Goal: Task Accomplishment & Management: Complete application form

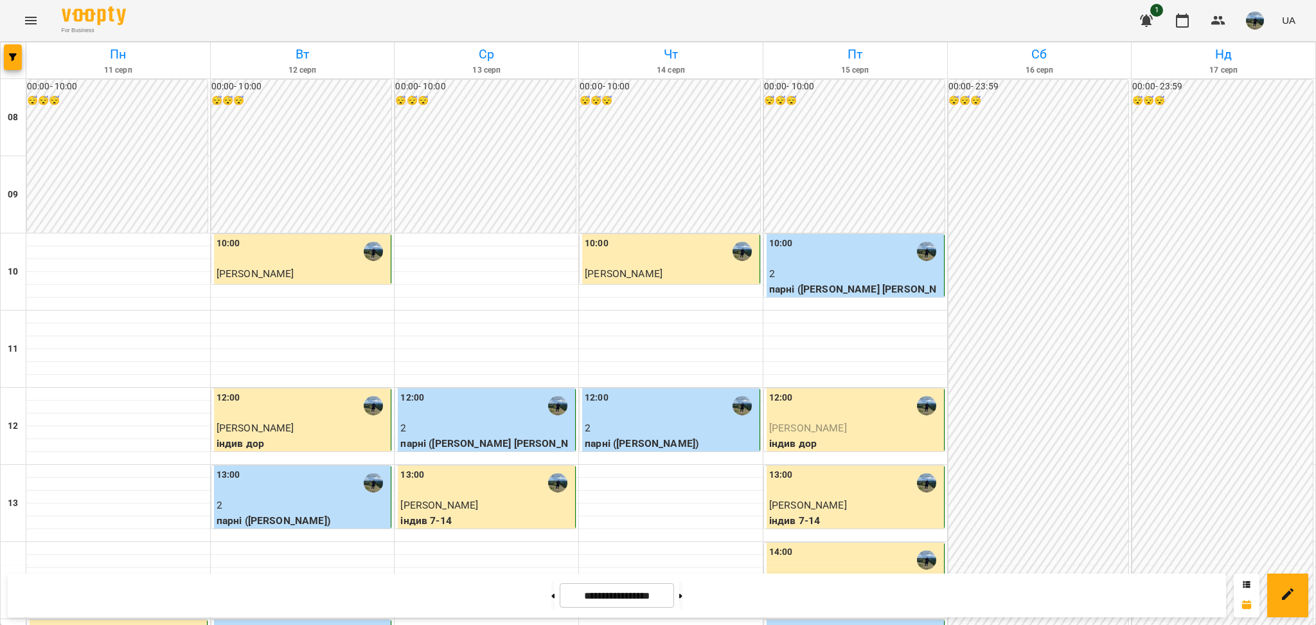
scroll to position [428, 0]
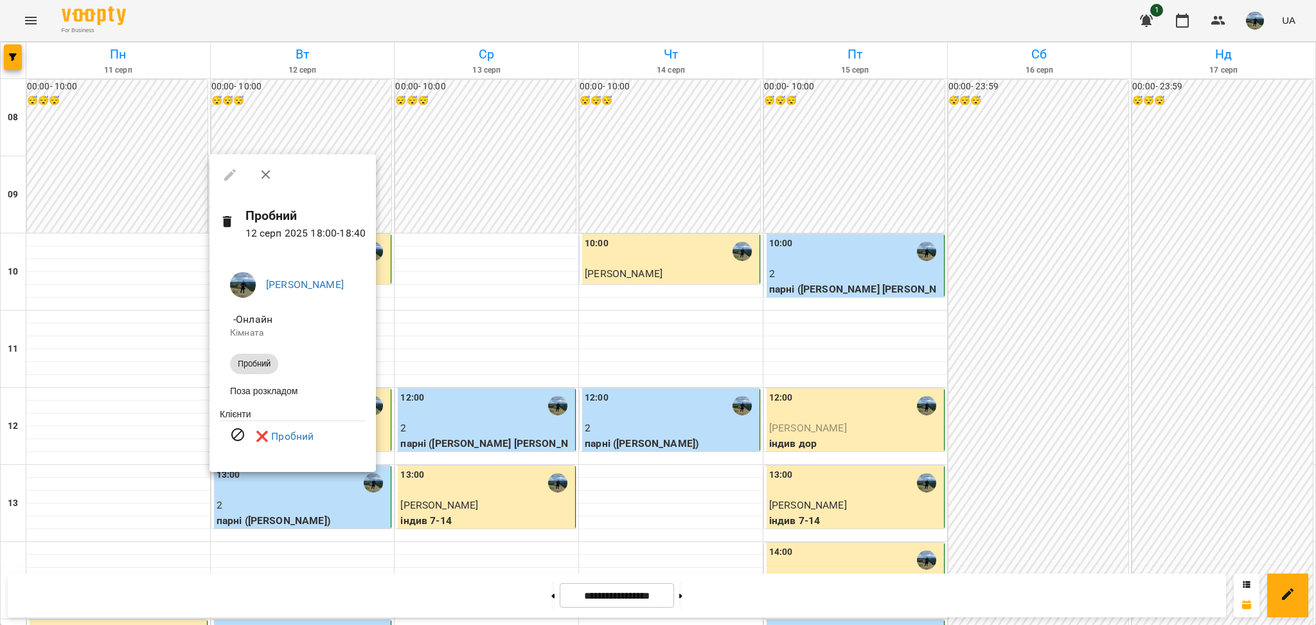
click at [492, 313] on div at bounding box center [658, 312] width 1316 height 625
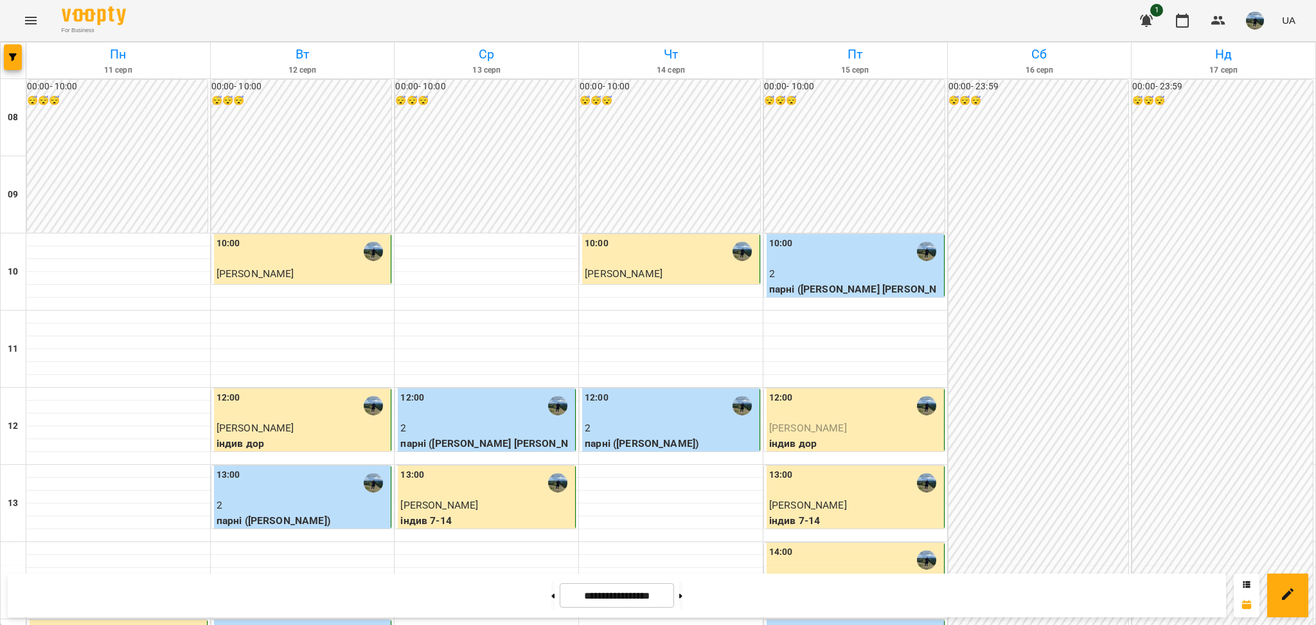
scroll to position [397, 0]
click at [551, 603] on div at bounding box center [552, 595] width 13 height 28
click at [551, 593] on button at bounding box center [552, 595] width 3 height 28
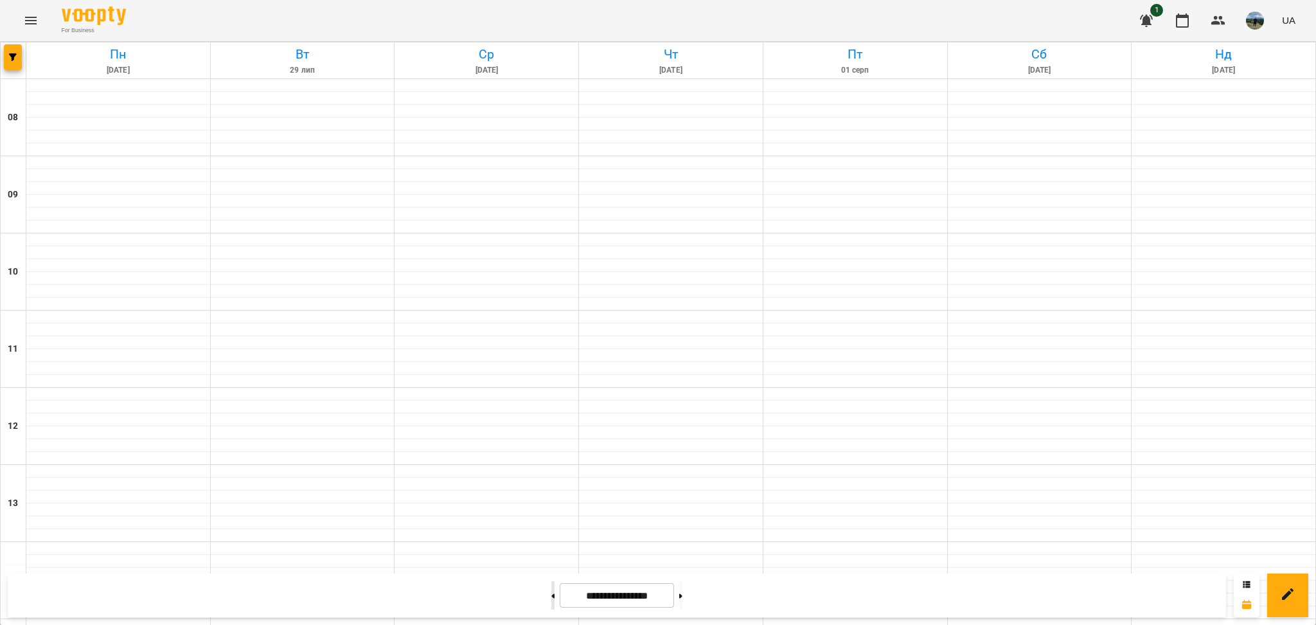
click at [551, 593] on button at bounding box center [552, 595] width 3 height 28
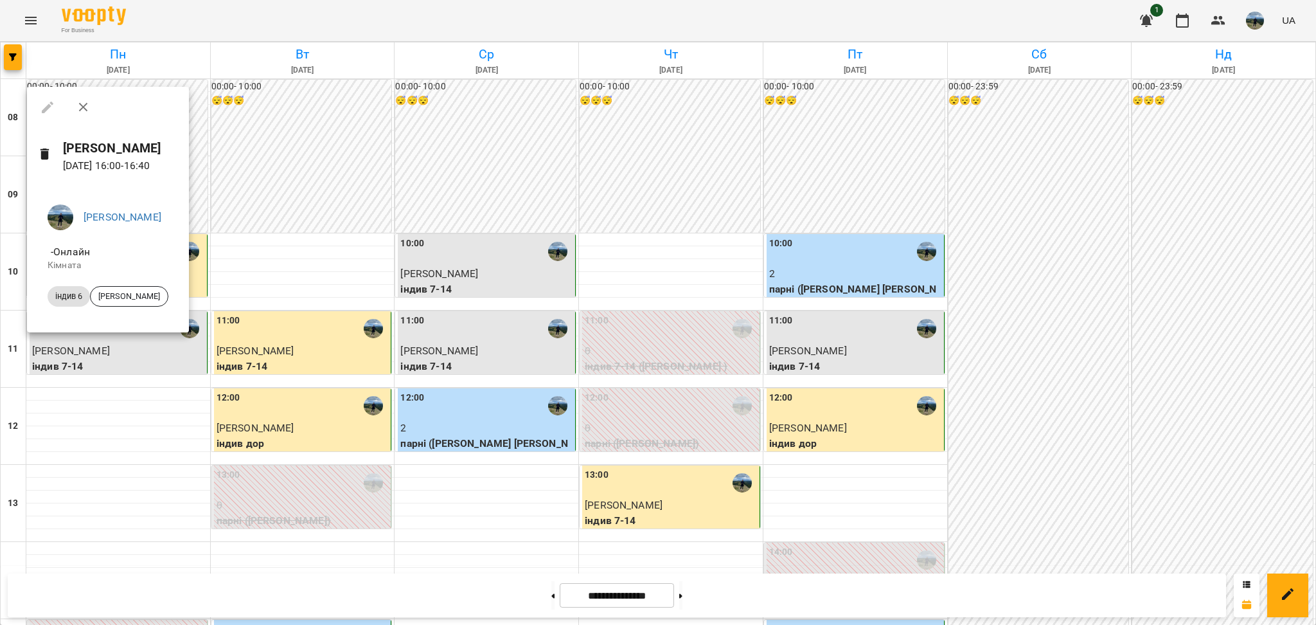
click at [726, 454] on div at bounding box center [658, 312] width 1316 height 625
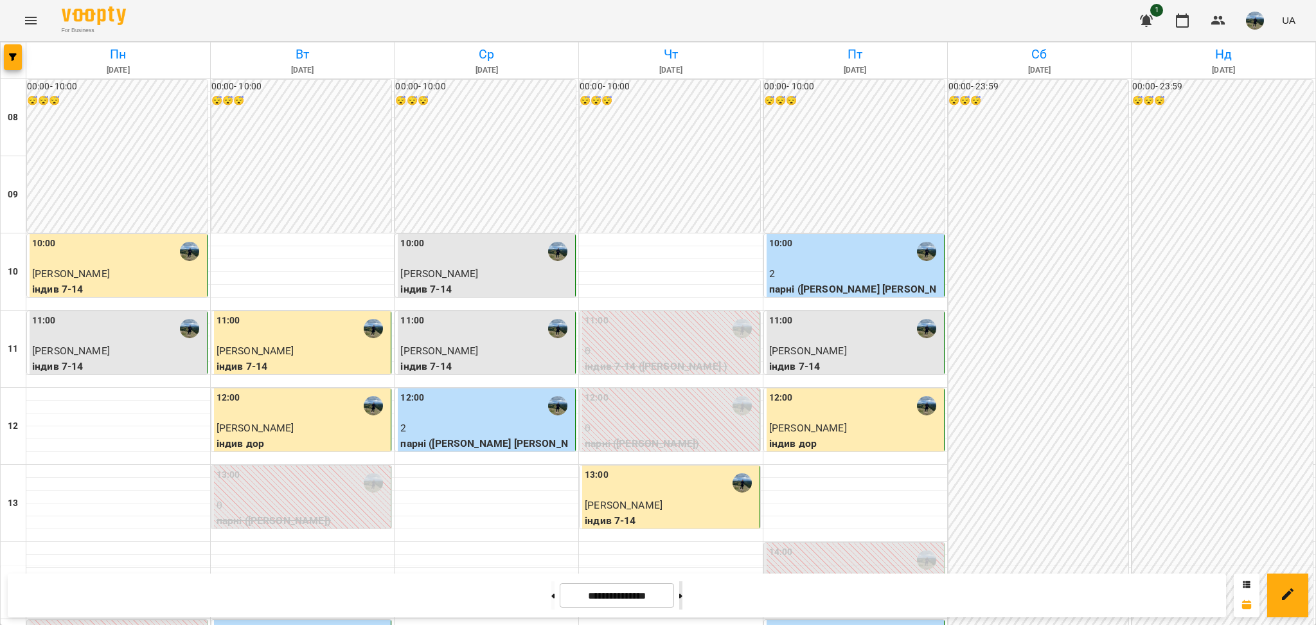
click at [683, 591] on button at bounding box center [680, 595] width 3 height 28
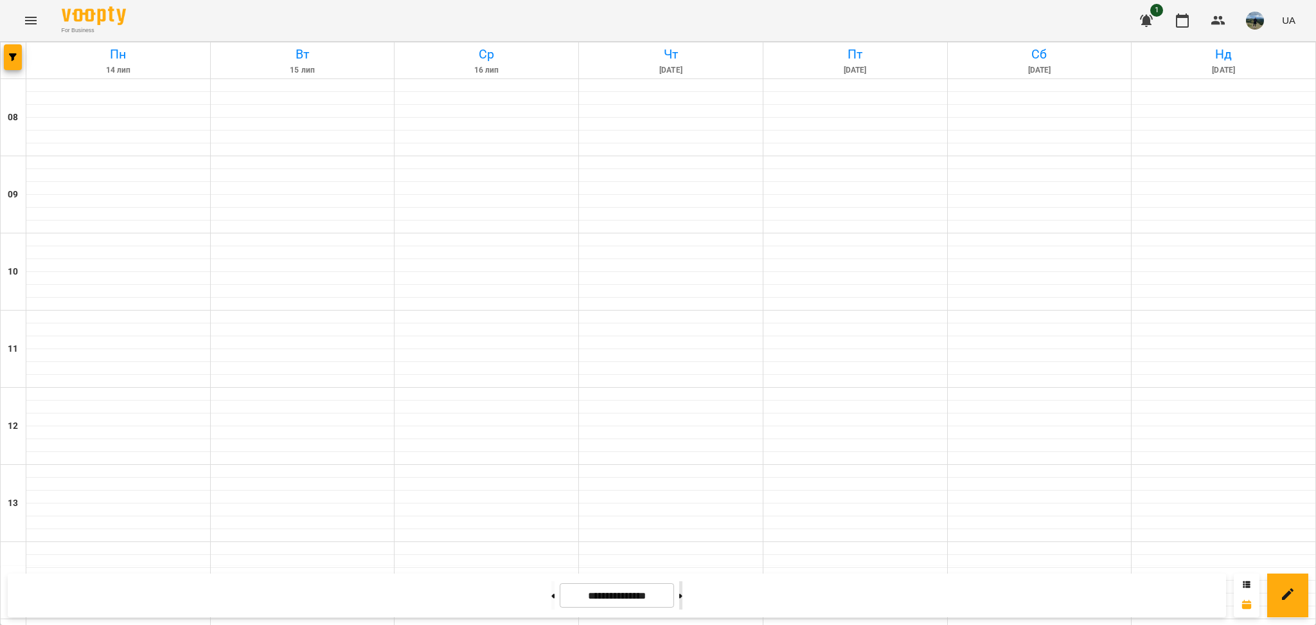
click at [683, 591] on button at bounding box center [680, 595] width 3 height 28
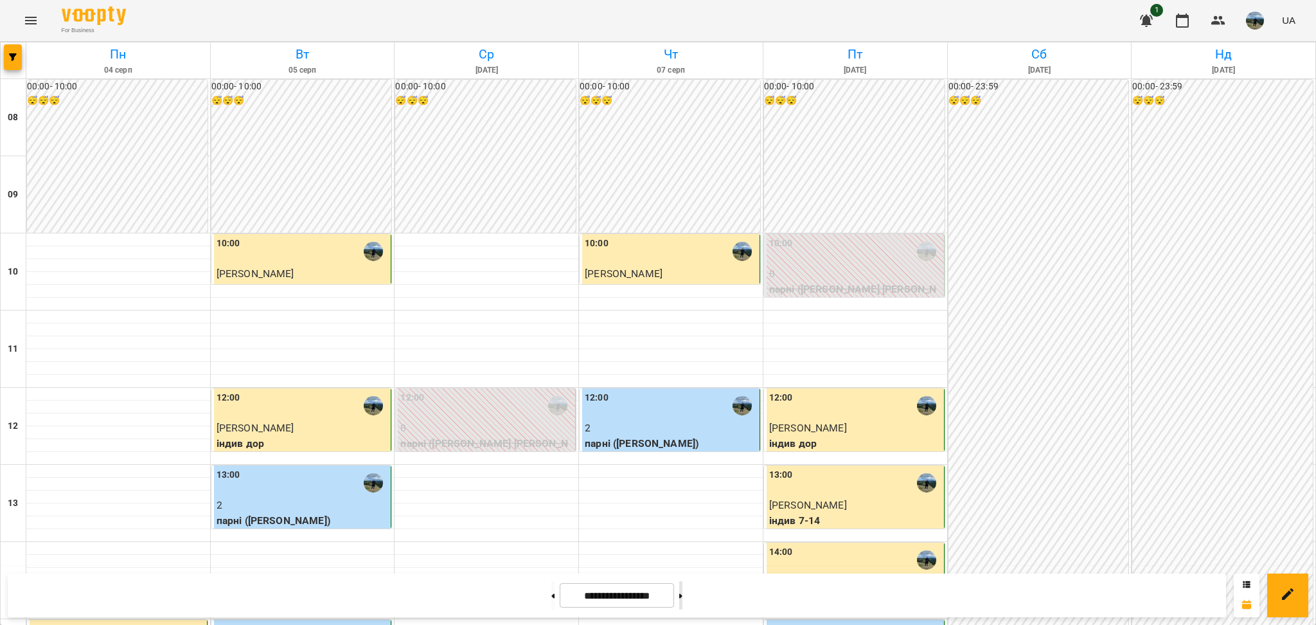
click at [683, 591] on button at bounding box center [680, 595] width 3 height 28
type input "**********"
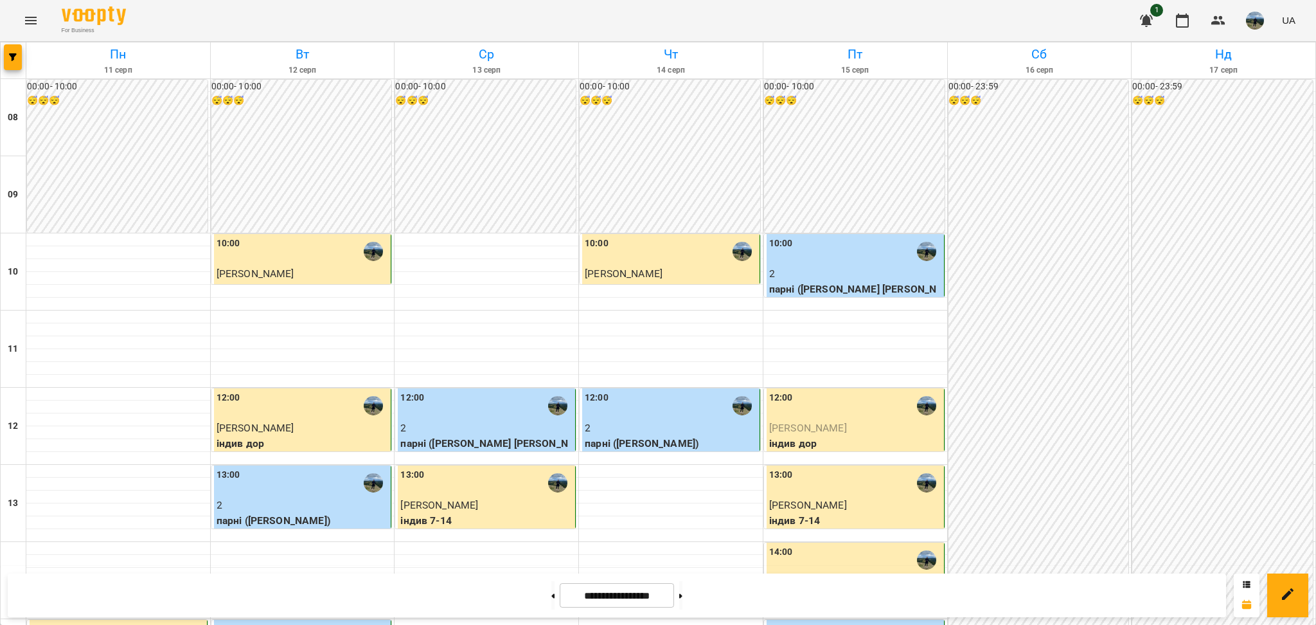
scroll to position [420, 0]
